Goal: Task Accomplishment & Management: Use online tool/utility

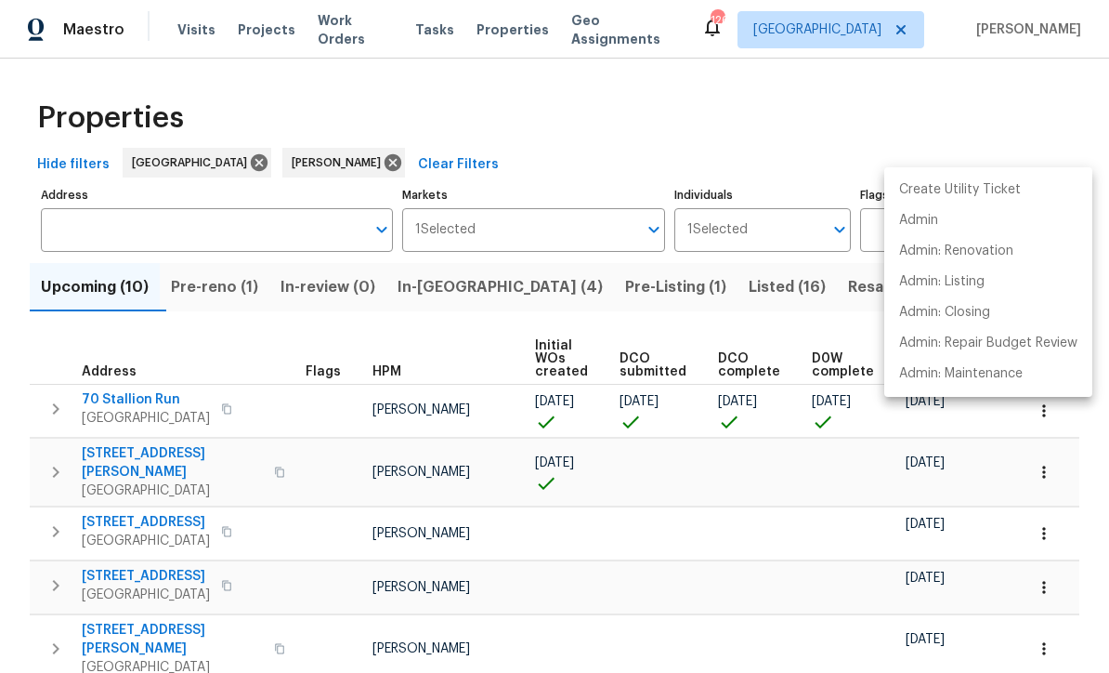
click at [338, 369] on div at bounding box center [554, 336] width 1109 height 673
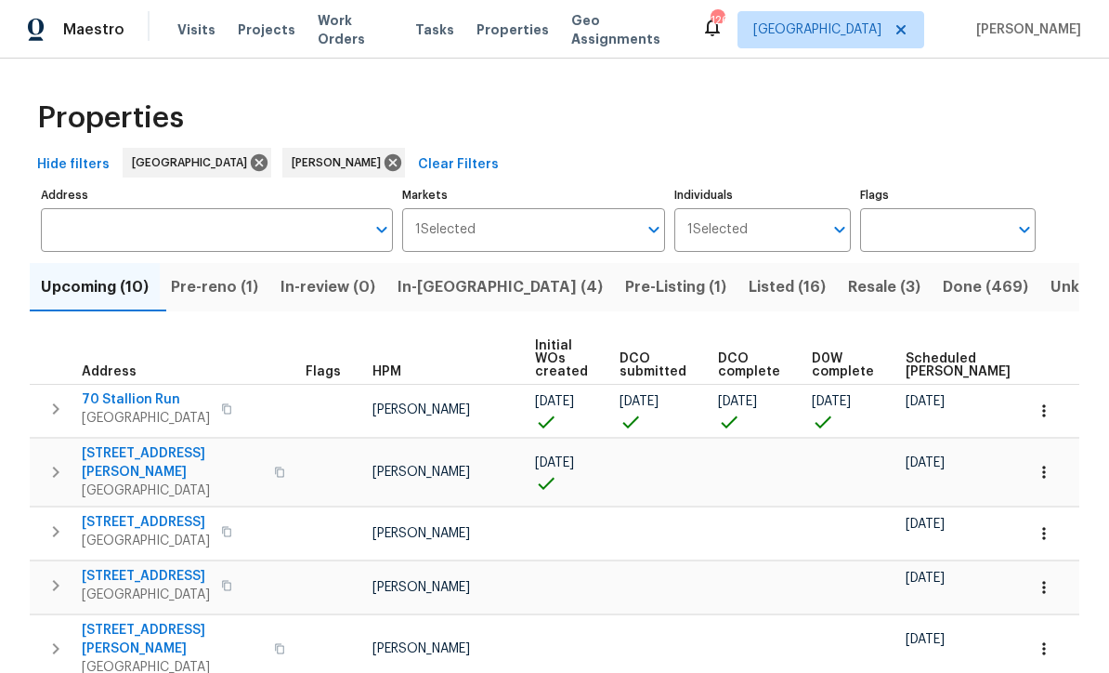
click at [455, 284] on span "In-reno (4)" at bounding box center [500, 287] width 205 height 26
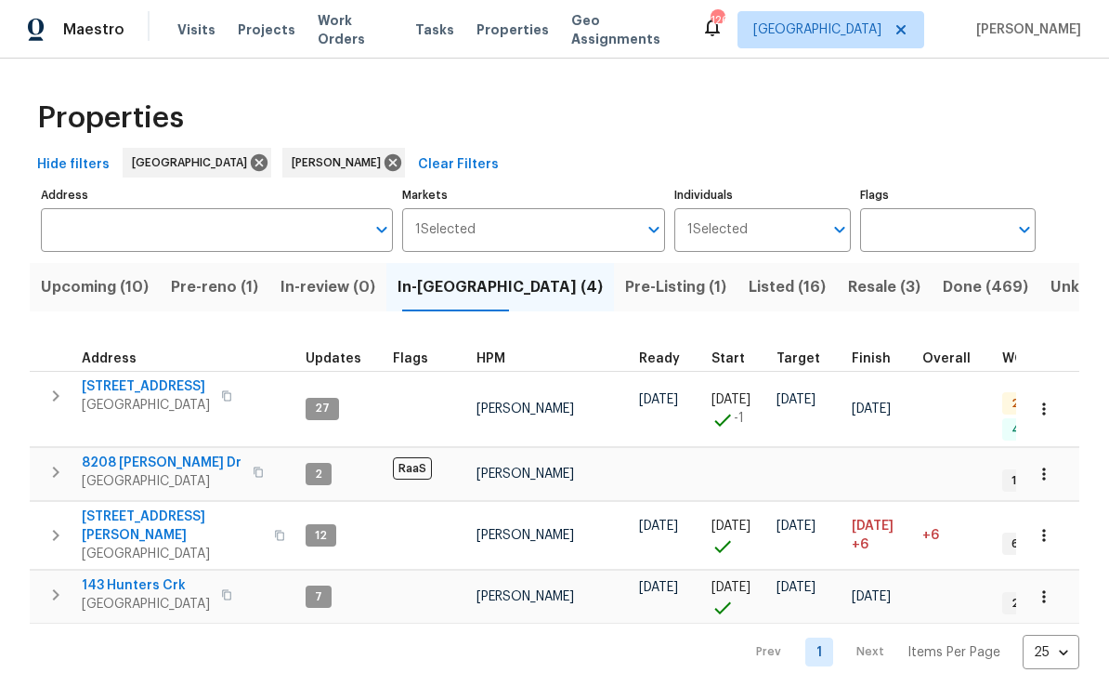
click at [124, 576] on span "143 Hunters Crk" at bounding box center [146, 585] width 128 height 19
click at [1084, 209] on div "Properties Hide filters Atlanta Mirsad Srna Clear Filters Address Address Marke…" at bounding box center [554, 379] width 1109 height 640
click at [136, 387] on span "188 Lost Lake Trl" at bounding box center [146, 386] width 128 height 19
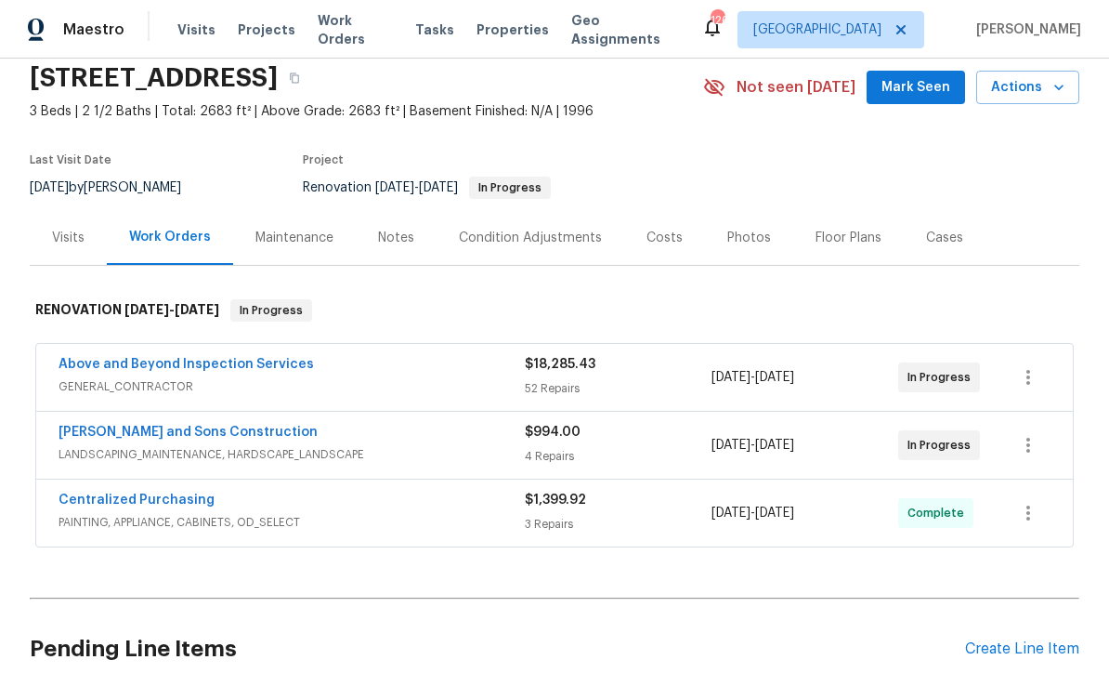
scroll to position [85, 0]
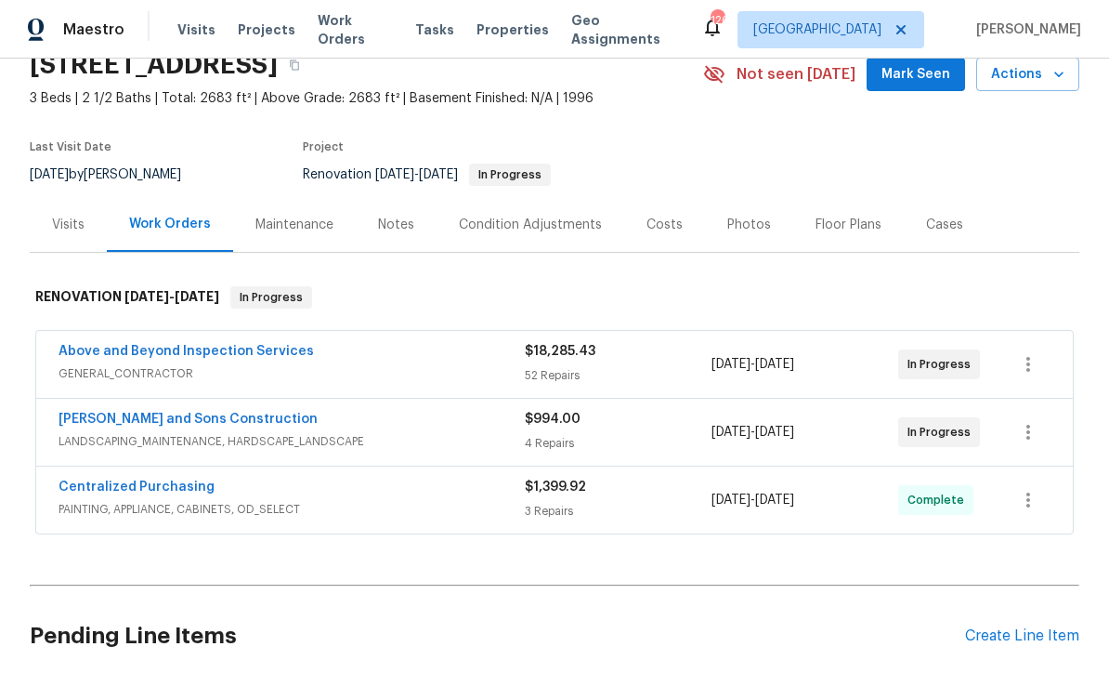
click at [164, 353] on link "Above and Beyond Inspection Services" at bounding box center [187, 351] width 256 height 13
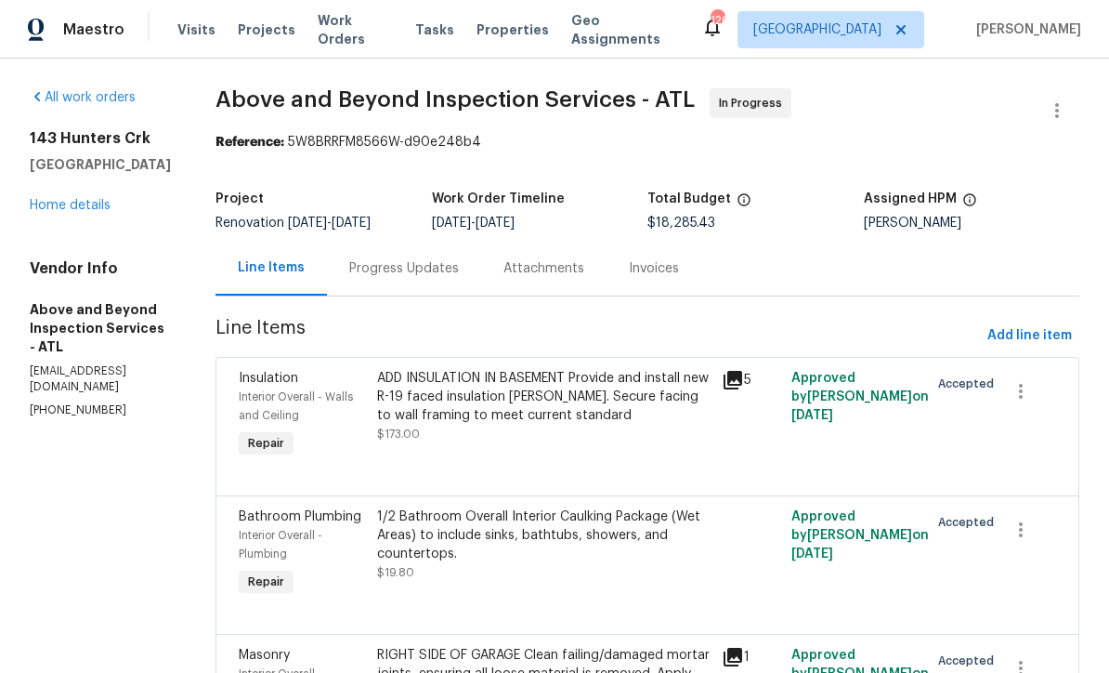
click at [459, 278] on div "Progress Updates" at bounding box center [404, 268] width 110 height 19
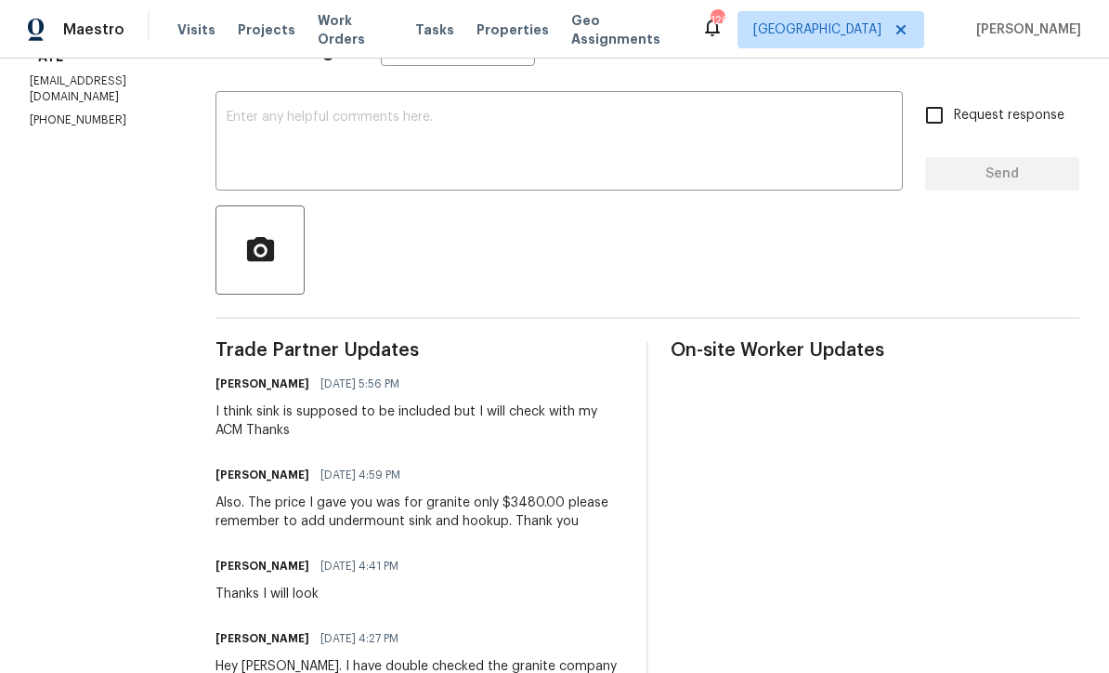
scroll to position [101, 0]
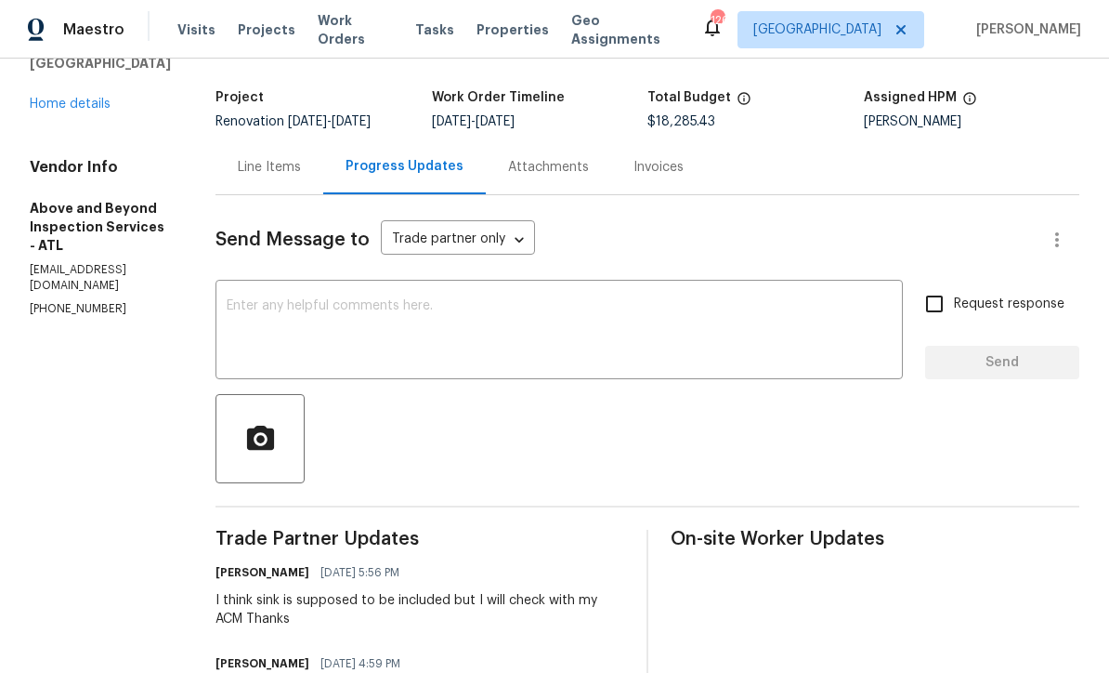
click at [312, 305] on div "x ​" at bounding box center [560, 331] width 688 height 95
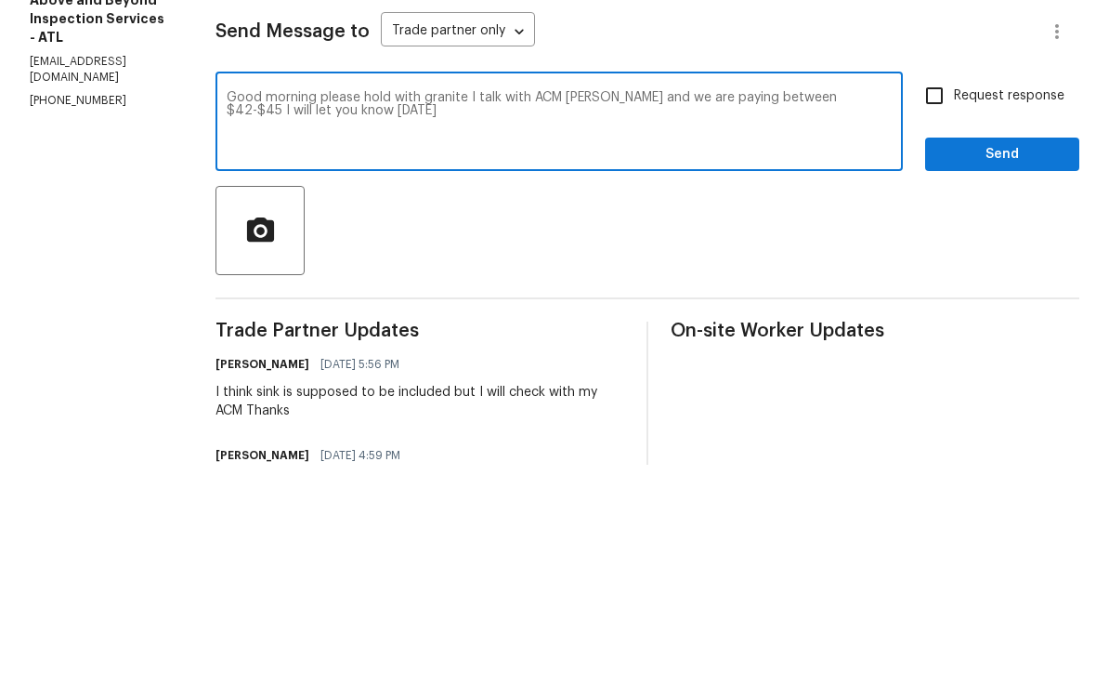
click at [467, 299] on textarea "Good morning please hold with granite I talk with ACM [PERSON_NAME] and we are …" at bounding box center [559, 331] width 665 height 65
click at [515, 299] on textarea "Good morning please hold off with granite I talk with ACM [PERSON_NAME] and we …" at bounding box center [559, 331] width 665 height 65
type textarea "Good morning please hold off with granite I talk with ACM [PERSON_NAME] and we …"
click at [940, 284] on input "Request response" at bounding box center [934, 303] width 39 height 39
checkbox input "true"
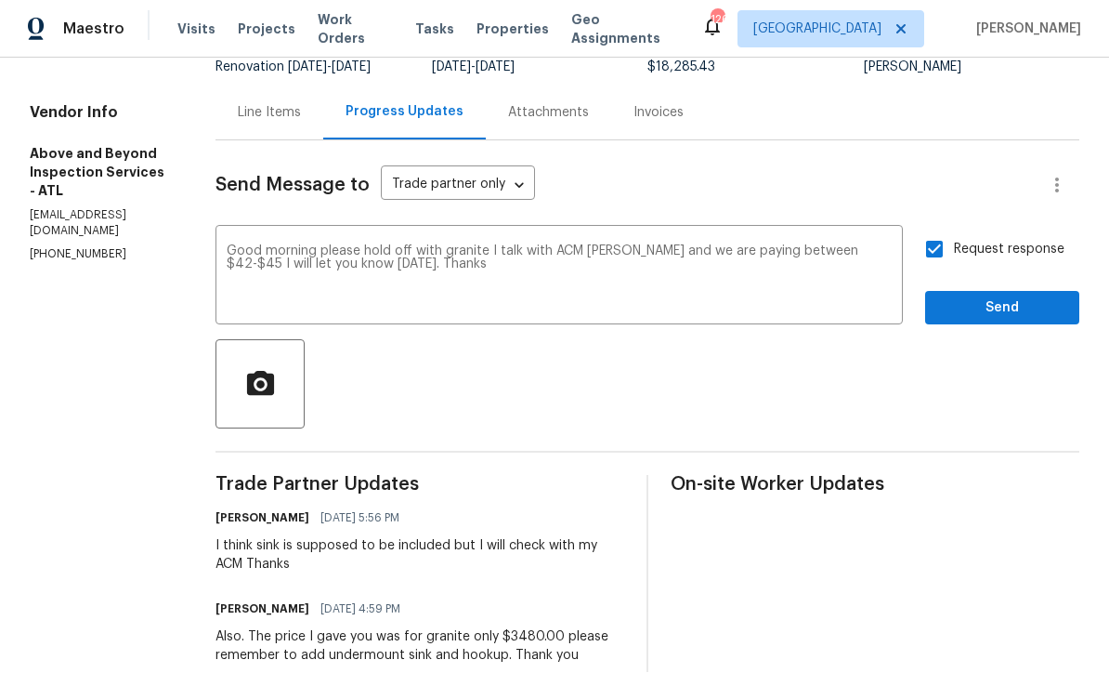
scroll to position [157, 0]
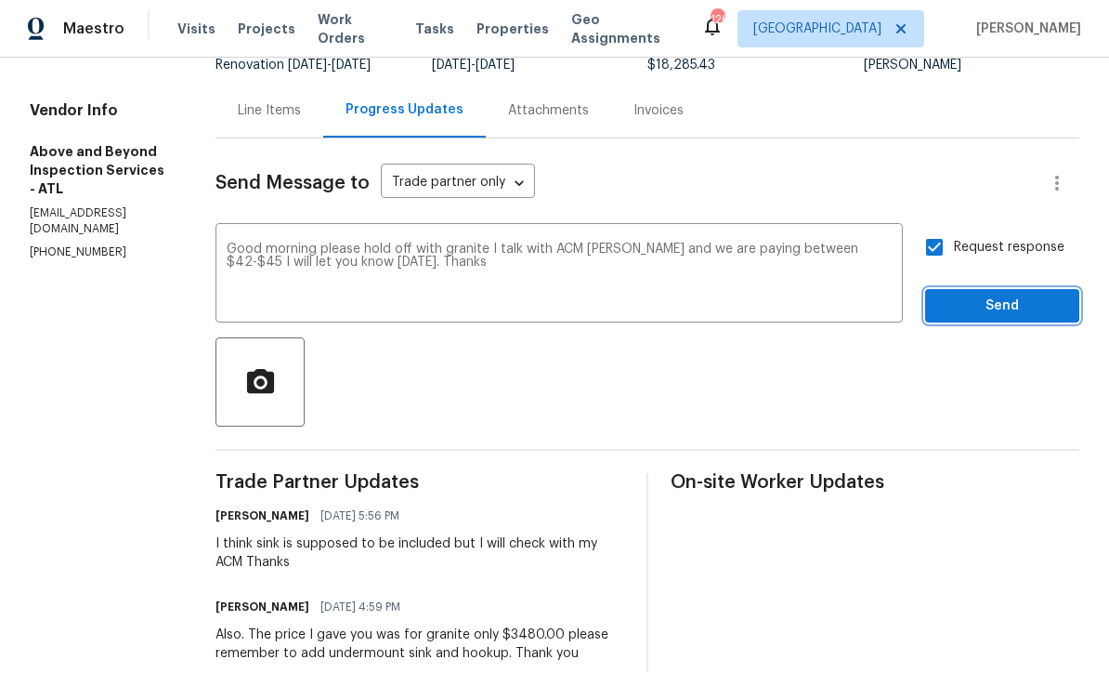
click at [1024, 295] on span "Send" at bounding box center [1002, 306] width 125 height 23
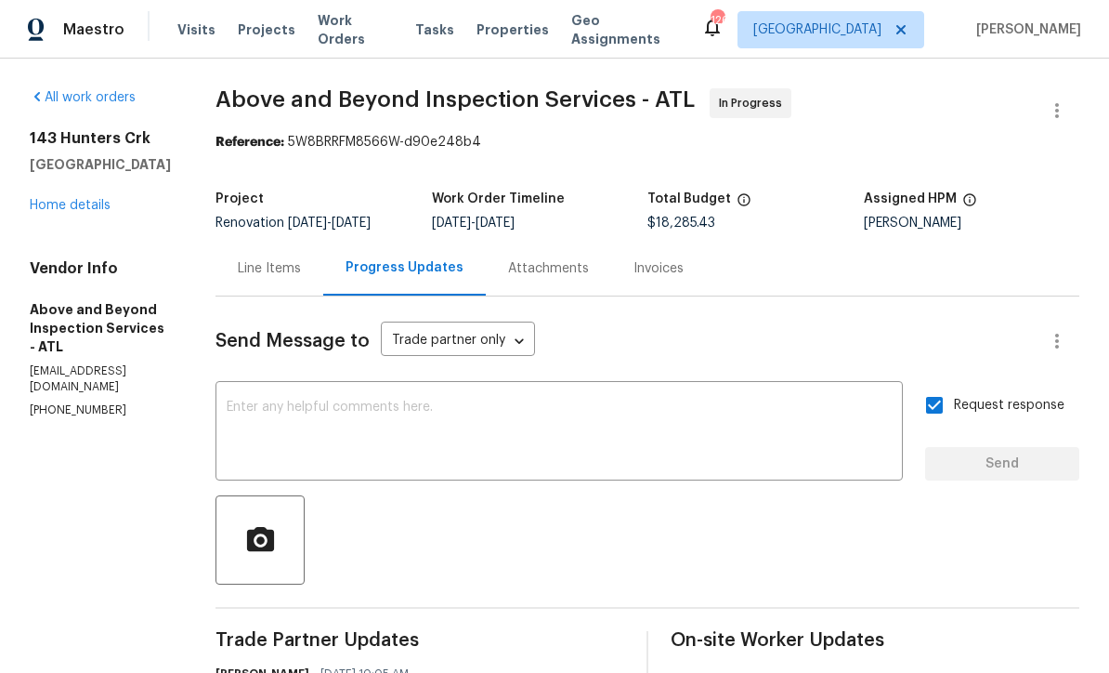
scroll to position [0, 0]
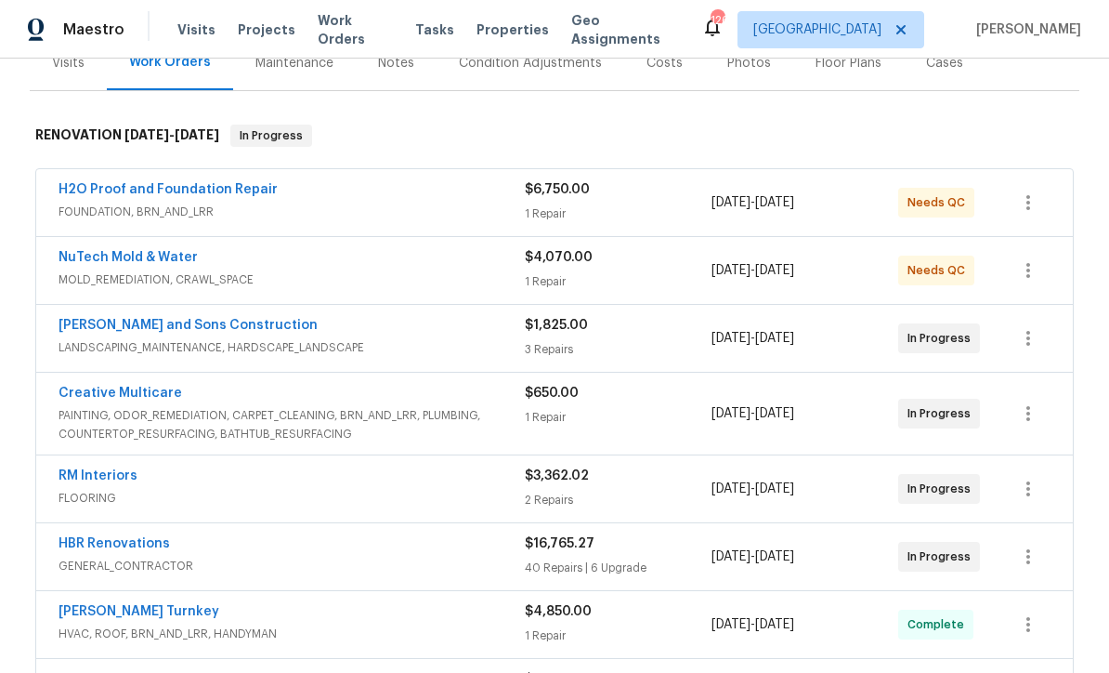
scroll to position [303, 0]
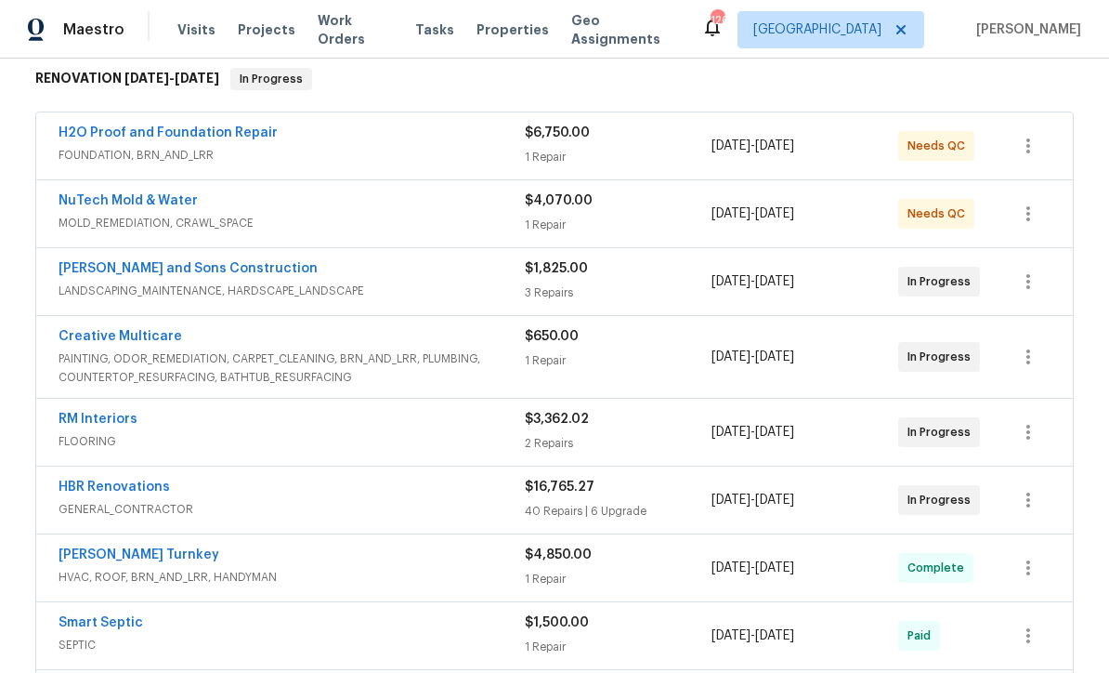
click at [111, 195] on link "NuTech Mold & Water" at bounding box center [128, 200] width 139 height 13
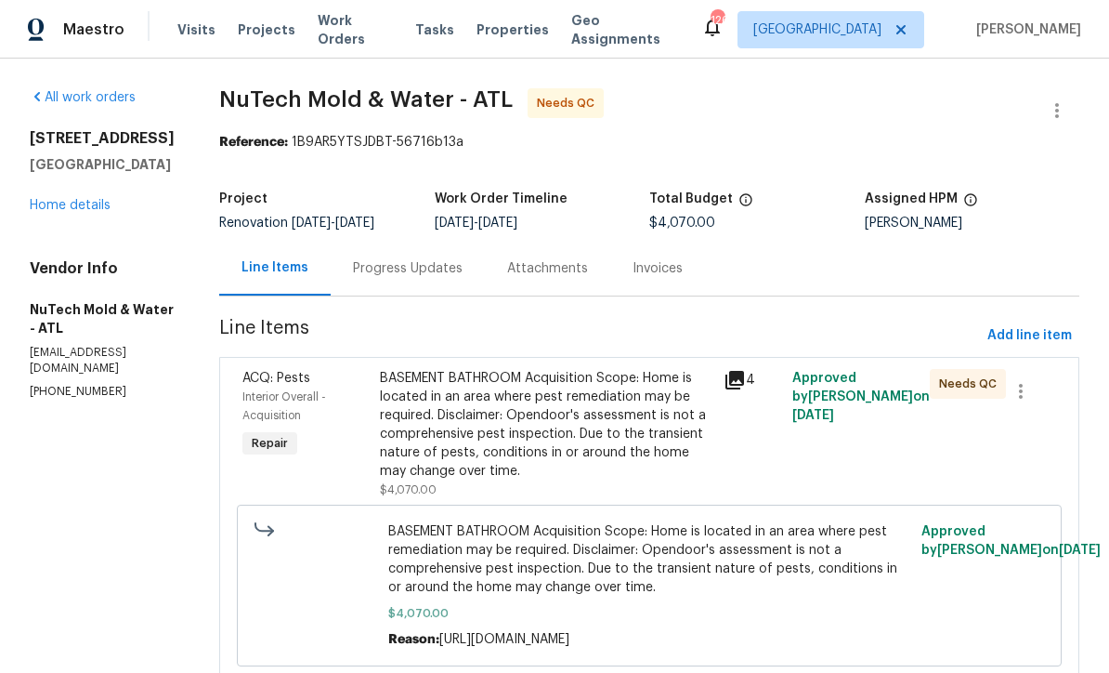
click at [376, 270] on div "Progress Updates" at bounding box center [408, 268] width 110 height 19
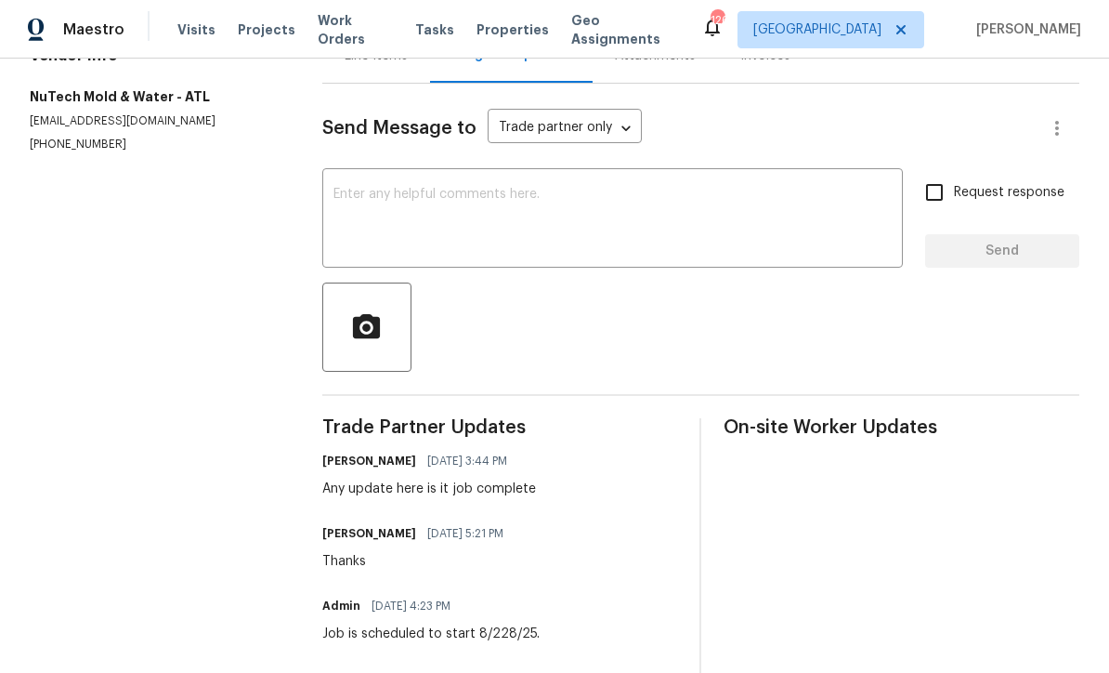
scroll to position [218, 0]
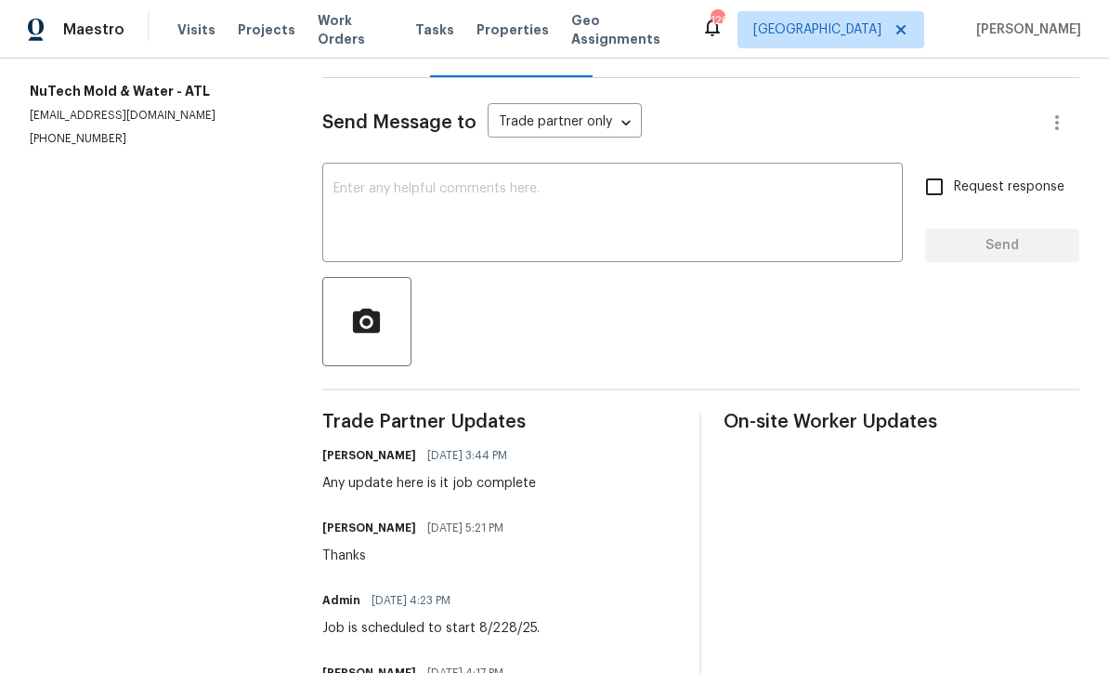
click at [352, 191] on div "x ​" at bounding box center [612, 214] width 581 height 95
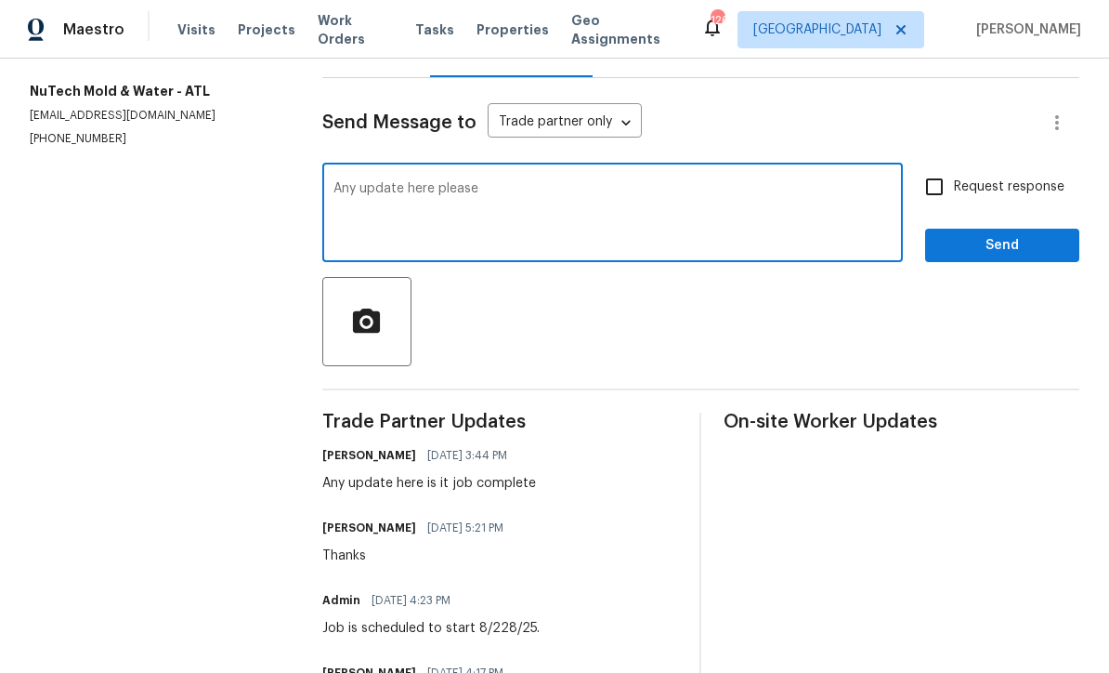
type textarea "Any update here please"
click at [937, 206] on input "Request response" at bounding box center [934, 186] width 39 height 39
checkbox input "true"
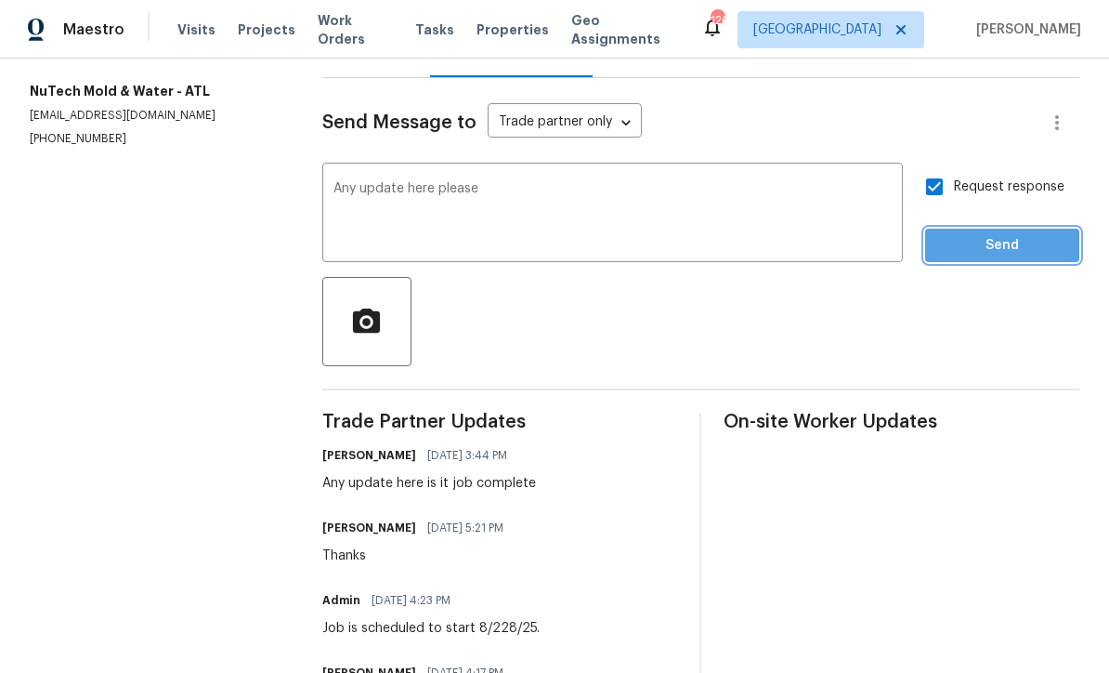
click at [1030, 256] on span "Send" at bounding box center [1002, 245] width 125 height 23
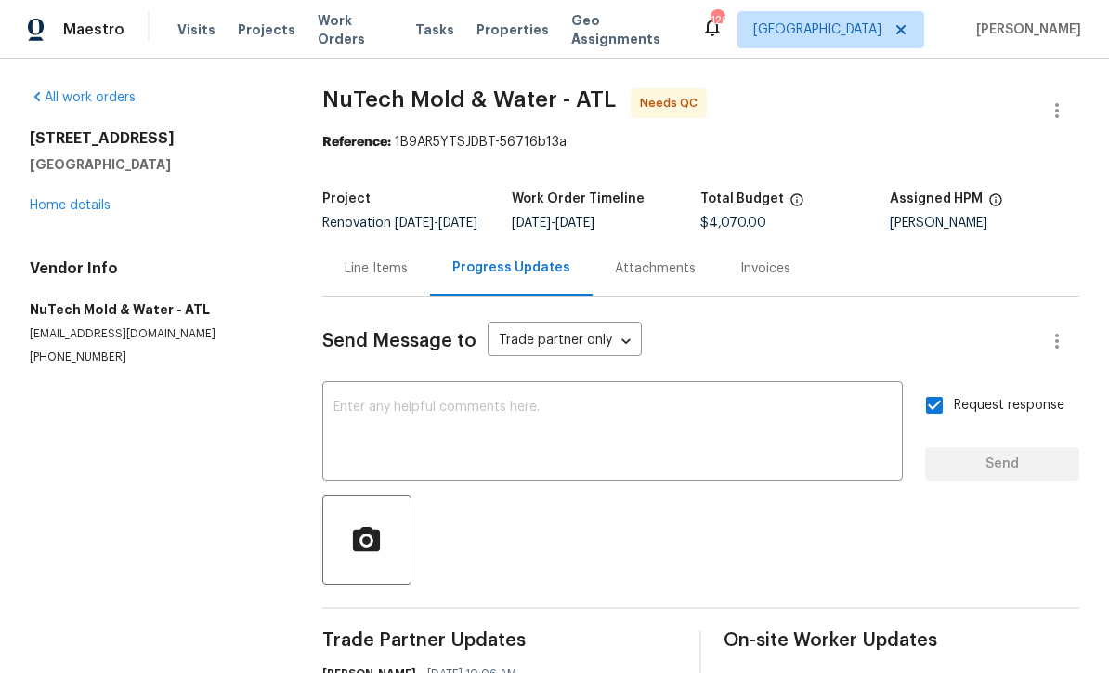
scroll to position [0, 0]
